Goal: Task Accomplishment & Management: Manage account settings

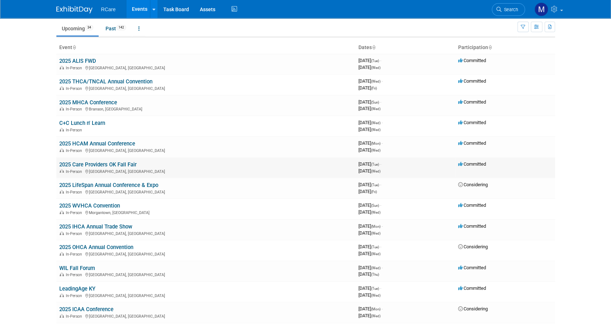
scroll to position [36, 0]
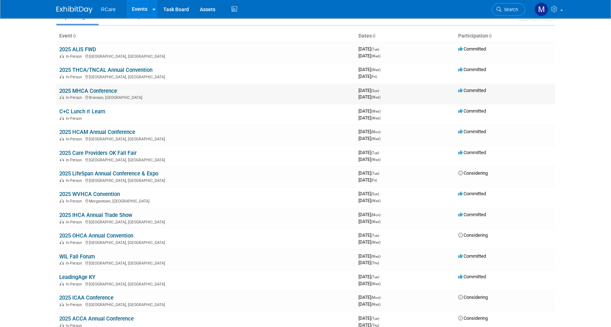
click at [98, 89] on link "2025 MHCA Conference" at bounding box center [88, 91] width 58 height 7
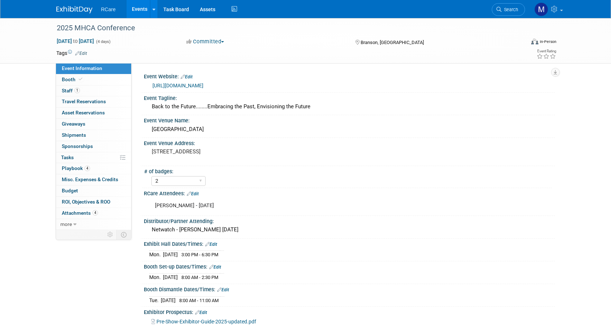
select select "2"
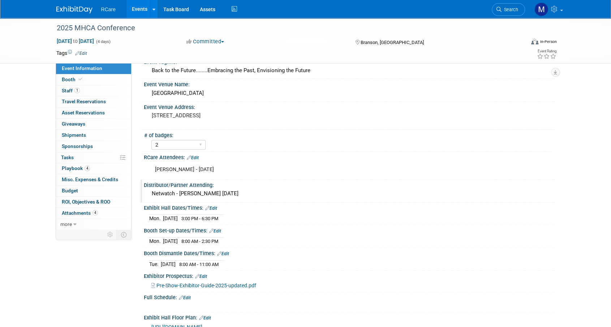
click at [250, 193] on div "Netwatch - [PERSON_NAME] [DATE]" at bounding box center [349, 193] width 400 height 11
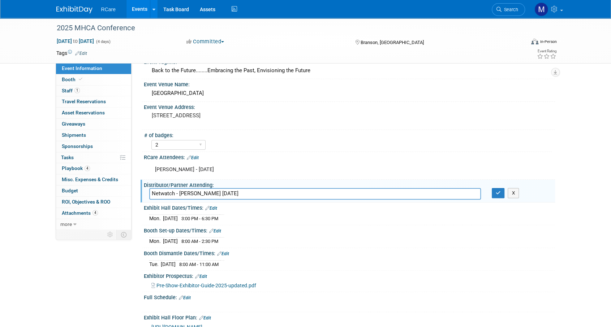
click at [263, 161] on div "[PERSON_NAME] - [DATE] X" at bounding box center [348, 163] width 402 height 4
click at [517, 191] on button "X" at bounding box center [512, 193] width 11 height 10
